Goal: Information Seeking & Learning: Learn about a topic

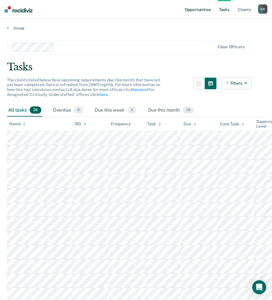
click at [199, 13] on link "Opportunities" at bounding box center [197, 9] width 28 height 19
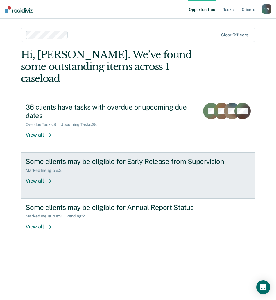
click at [66, 169] on div "Some clients may be eligible for Early Release from Supervision Marked Ineligib…" at bounding box center [135, 170] width 218 height 27
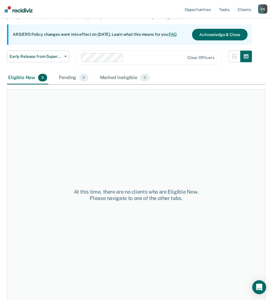
scroll to position [49, 0]
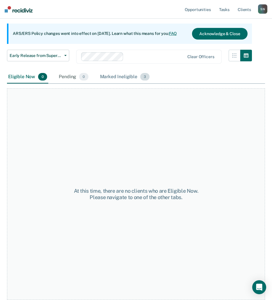
click at [116, 76] on div "Marked Ineligible 3" at bounding box center [125, 77] width 52 height 13
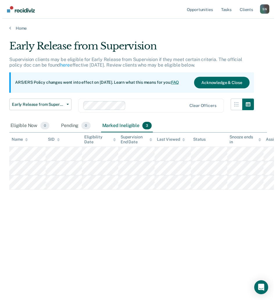
scroll to position [0, 0]
